Goal: Task Accomplishment & Management: Complete application form

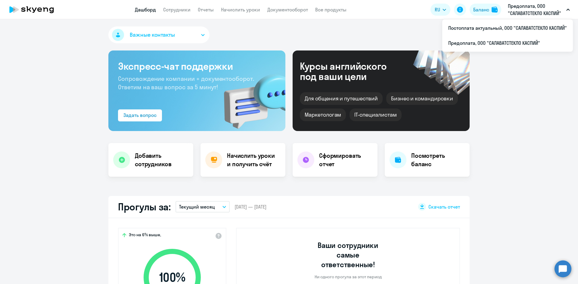
click at [508, 39] on li "Предоплата, ООО "САЛАВАТСТЕКЛО КАСПИЙ"" at bounding box center [507, 42] width 131 height 15
click at [526, 8] on p "Предоплата, ООО "САЛАВАТСТЕКЛО КАСПИЙ"" at bounding box center [535, 9] width 56 height 14
click at [523, 12] on p "Предоплата, ООО "САЛАВАТСТЕКЛО КАСПИЙ"" at bounding box center [535, 9] width 56 height 14
click at [524, 12] on p "Предоплата, ООО "САЛАВАТСТЕКЛО КАСПИЙ"" at bounding box center [535, 9] width 56 height 14
select select "30"
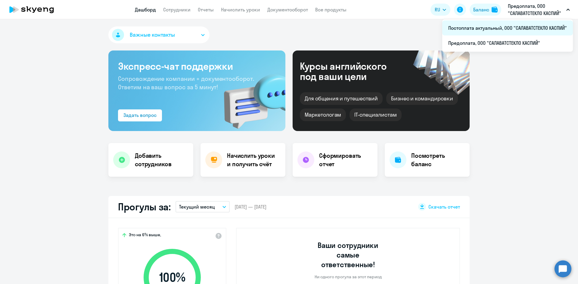
click at [511, 31] on li "Постоплата актуальный, ООО "САЛАВАТСТЕКЛО КАСПИЙ"" at bounding box center [507, 27] width 131 height 15
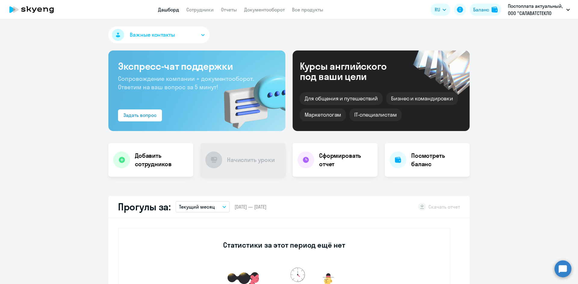
scroll to position [120, 0]
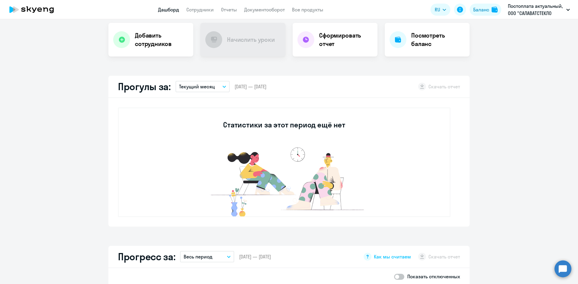
click at [147, 64] on div "Важные контакты Экспресс-чат поддержки Сопровождение компании + документооборот…" at bounding box center [289, 151] width 578 height 265
click at [118, 70] on div "Важные контакты Экспресс-чат поддержки Сопровождение компании + документооборот…" at bounding box center [289, 151] width 578 height 265
click at [57, 101] on app-truancy-attendance-dashboard "Прогулы за: Текущий месяц – [DATE] — [DATE] Скачать отчет Статистики за этот пе…" at bounding box center [289, 151] width 578 height 151
click at [117, 34] on div at bounding box center [121, 39] width 17 height 17
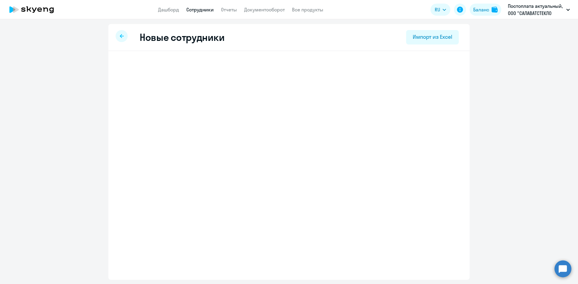
select select "3"
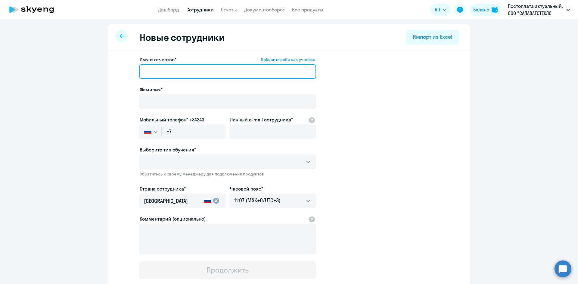
click at [175, 72] on input "Имя и отчество* Добавить себя как ученика" at bounding box center [227, 71] width 177 height 14
type input "Махач"
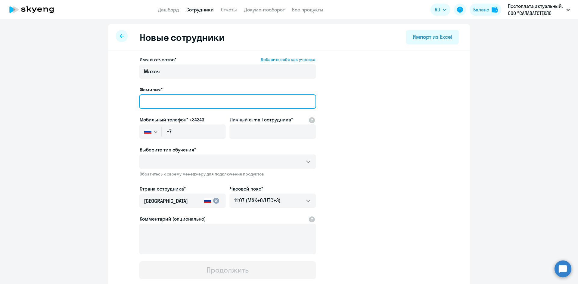
type input "[PERSON_NAME]"
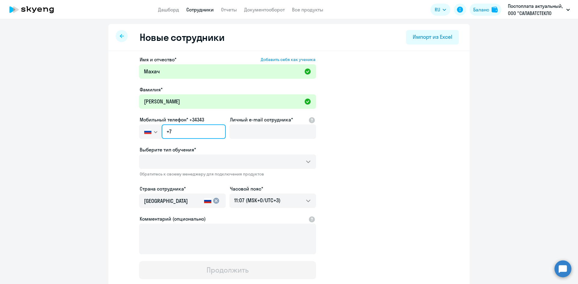
click at [190, 131] on input "+7" at bounding box center [194, 132] width 64 height 14
type input "[PHONE_NUMBER]"
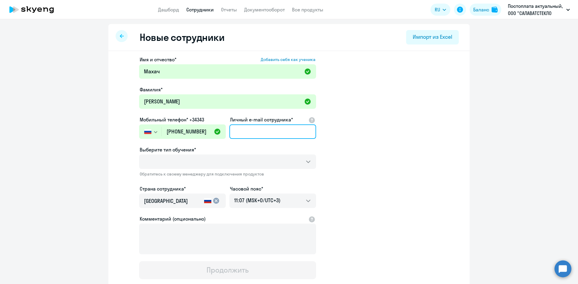
click at [254, 129] on input "Личный e-mail сотрудника*" at bounding box center [272, 132] width 87 height 14
type input "[EMAIL_ADDRESS][DOMAIN_NAME]"
drag, startPoint x: 165, startPoint y: 154, endPoint x: 171, endPoint y: 163, distance: 10.9
click at [166, 155] on div "Выберите тип обучения* Обратитесь к своему менеджеру для подключения продуктов" at bounding box center [227, 163] width 177 height 34
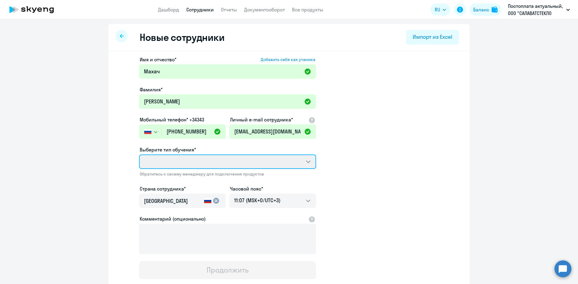
click at [171, 163] on select "Выберите тип обучения*" at bounding box center [227, 162] width 177 height 14
click at [170, 162] on select "Выберите тип обучения*" at bounding box center [227, 162] width 177 height 14
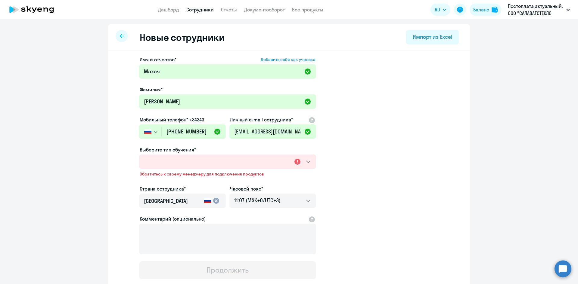
click at [381, 173] on app-new-student-form "Имя и отчество* Добавить себя как ученика [PERSON_NAME]* [PERSON_NAME] Мобильны…" at bounding box center [289, 167] width 342 height 223
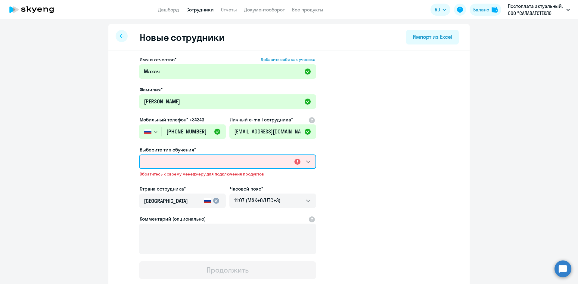
click at [283, 160] on select "Выберите тип обучения*" at bounding box center [227, 162] width 177 height 14
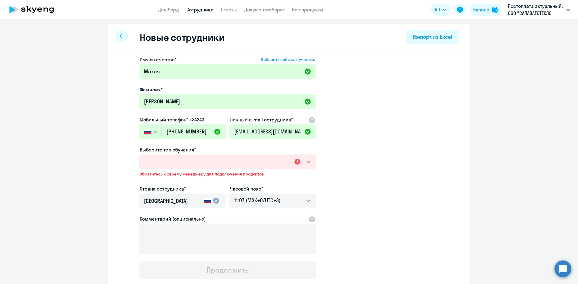
click at [404, 173] on app-new-student-form "Имя и отчество* Добавить себя как ученика [PERSON_NAME]* [PERSON_NAME] Мобильны…" at bounding box center [289, 167] width 342 height 223
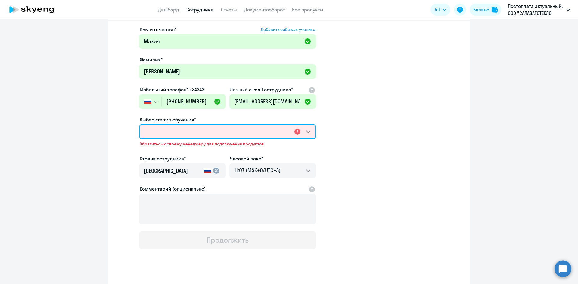
click at [156, 130] on select "Выберите тип обучения*" at bounding box center [227, 132] width 177 height 14
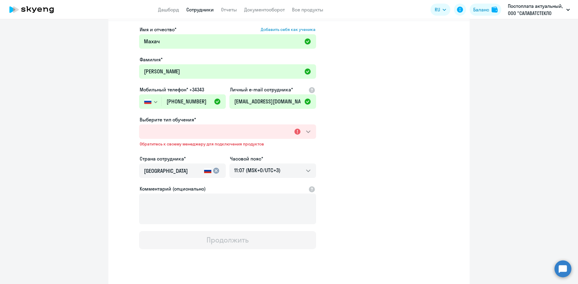
click at [66, 141] on ng-component "Новые сотрудники Импорт из Excel Имя и отчество* Добавить себя как ученика [PER…" at bounding box center [289, 144] width 578 height 300
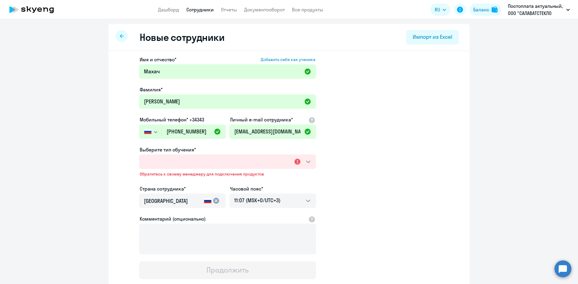
drag, startPoint x: 253, startPoint y: 11, endPoint x: 27, endPoint y: 119, distance: 251.2
click at [27, 119] on ng-component "Новые сотрудники Импорт из Excel Имя и отчество* Добавить себя как ученика [PER…" at bounding box center [289, 174] width 578 height 300
